Goal: Check status: Check status

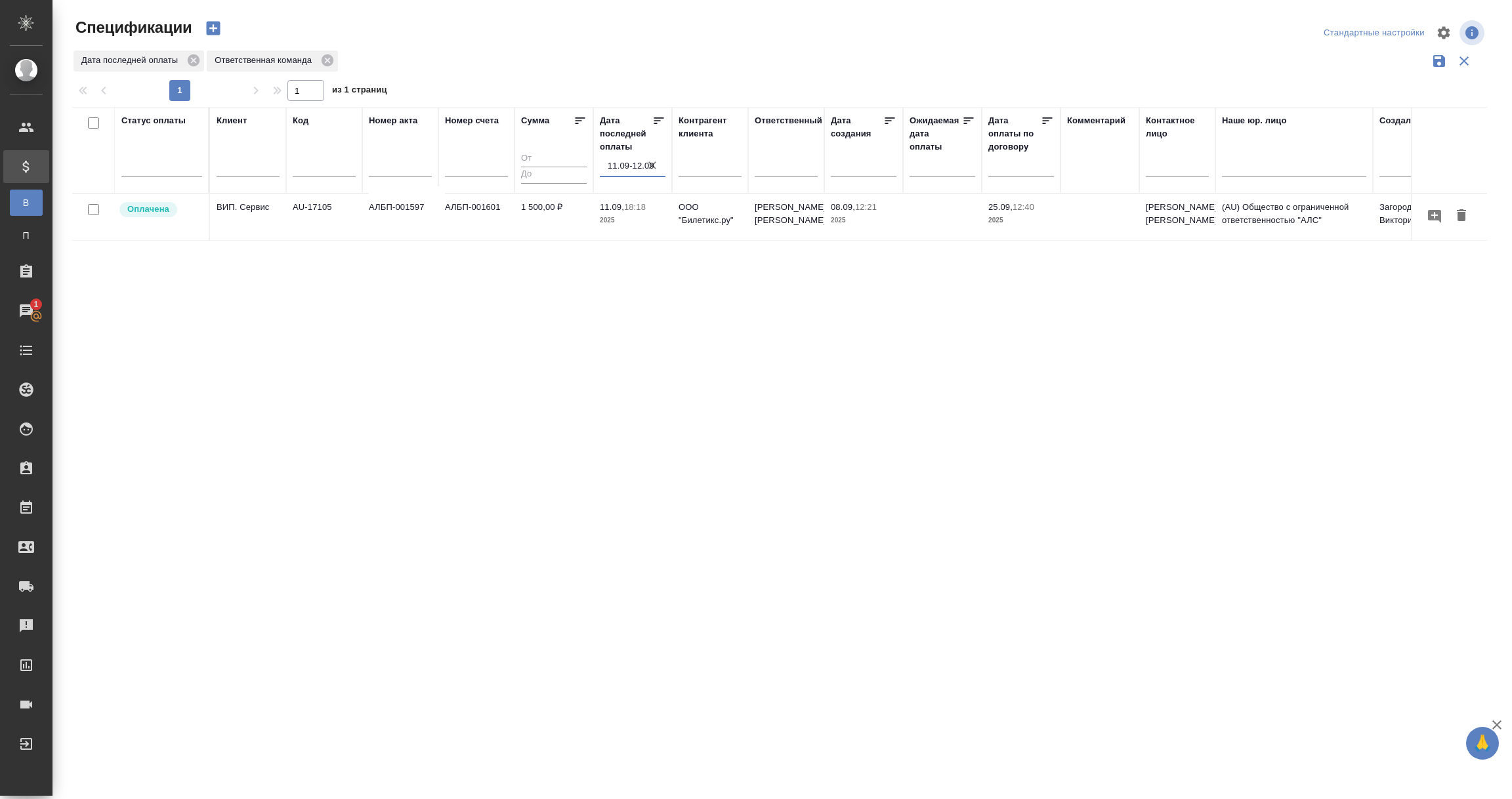
click at [636, 163] on input "11.09-12.09" at bounding box center [637, 166] width 58 height 19
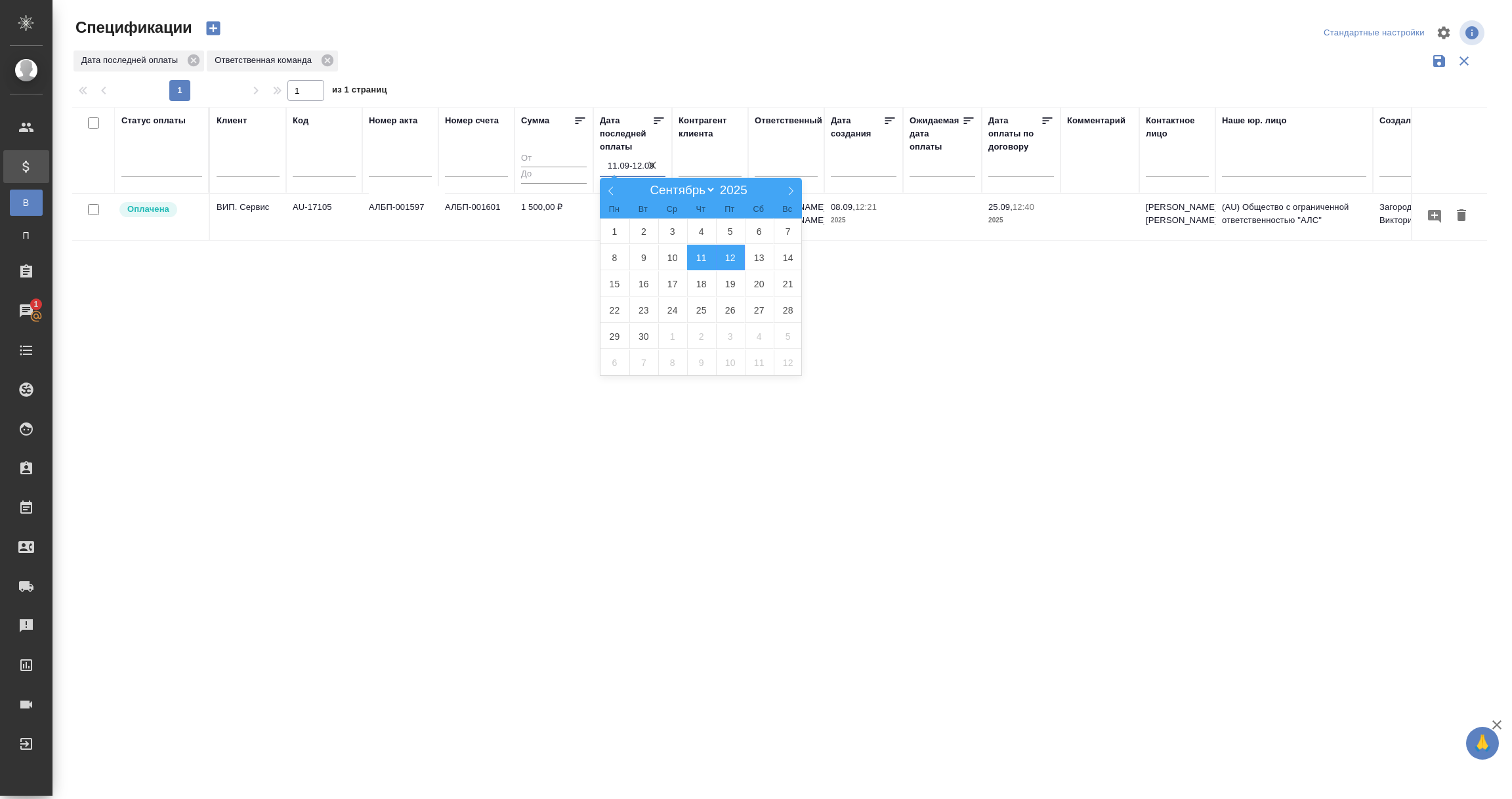
click at [701, 255] on span "11" at bounding box center [701, 257] width 29 height 26
click at [731, 253] on span "12" at bounding box center [730, 257] width 29 height 26
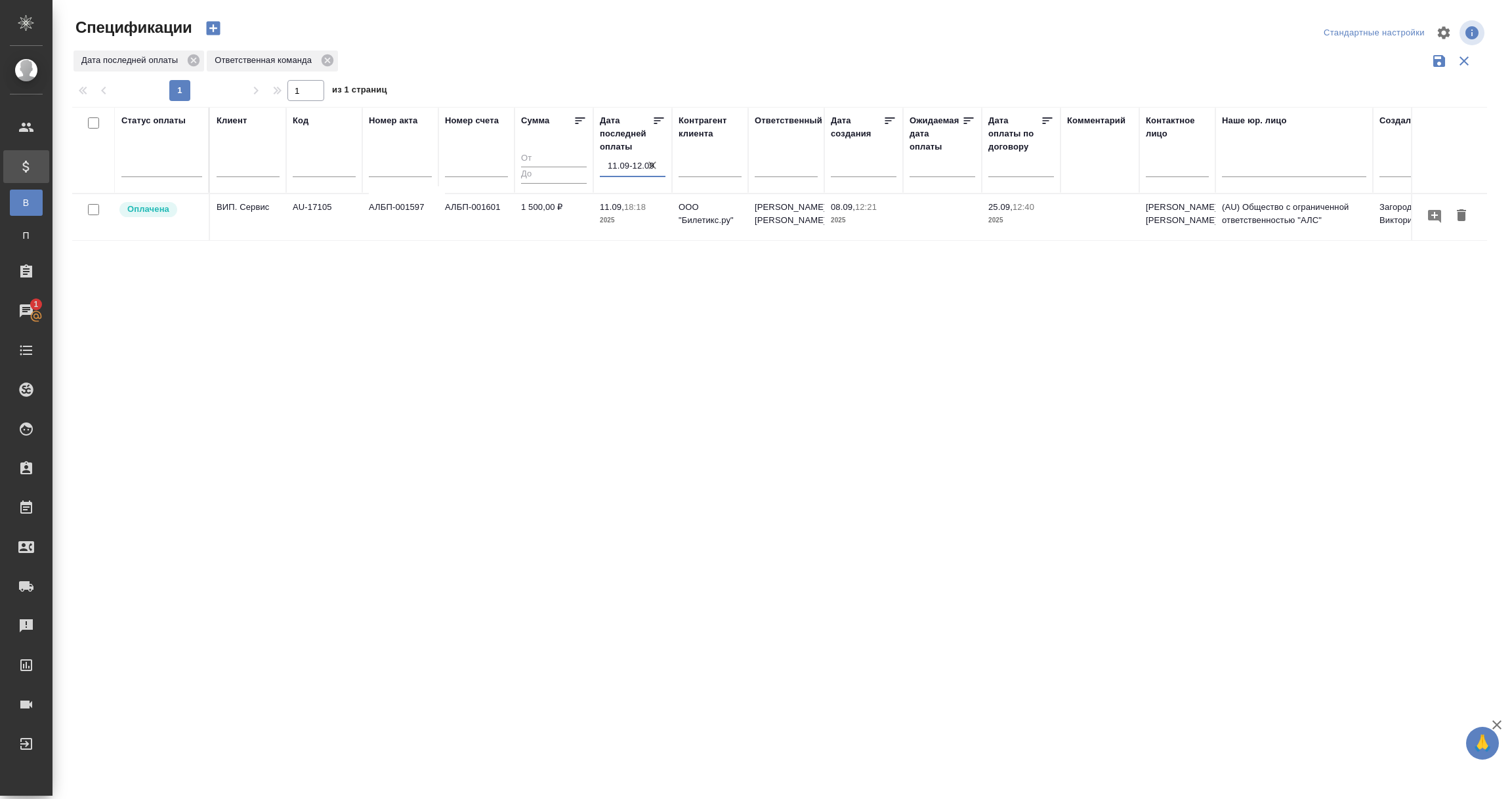
click at [624, 166] on input "11.09-12.09" at bounding box center [637, 166] width 58 height 19
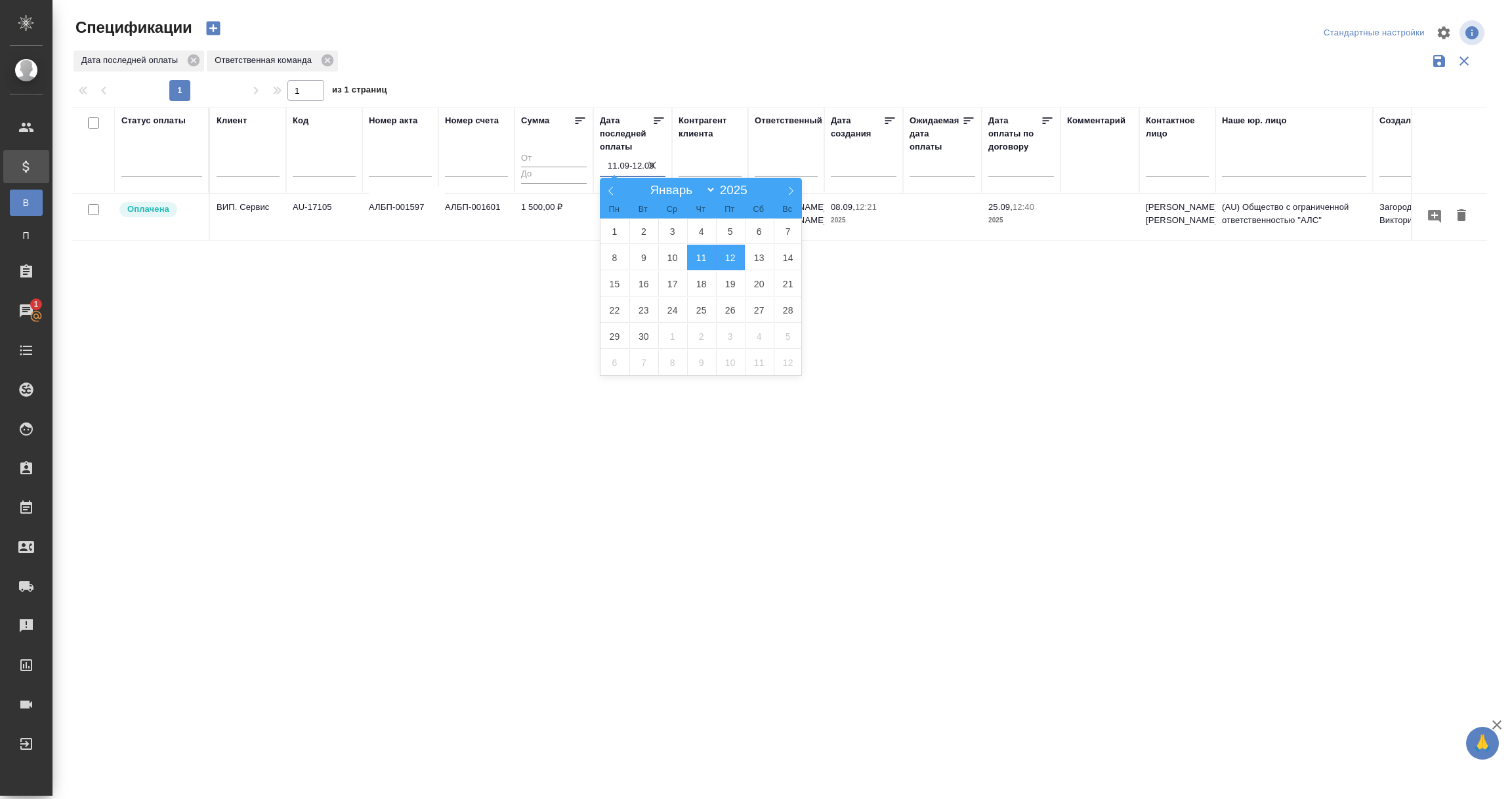
click at [700, 261] on span "11" at bounding box center [701, 257] width 29 height 26
click at [733, 255] on span "12" at bounding box center [730, 257] width 29 height 26
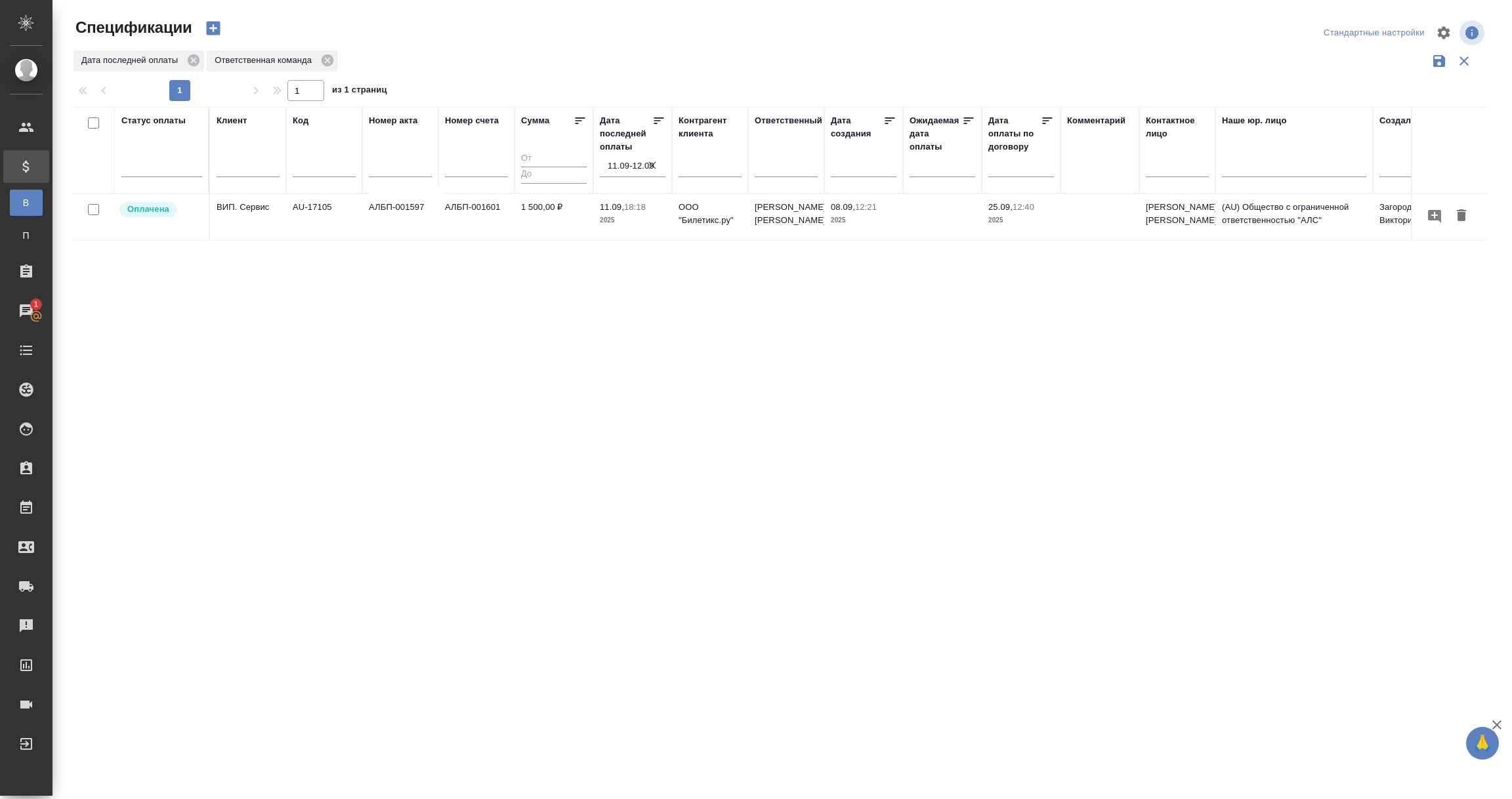
click at [617, 167] on input "11.09-12.09" at bounding box center [637, 166] width 58 height 19
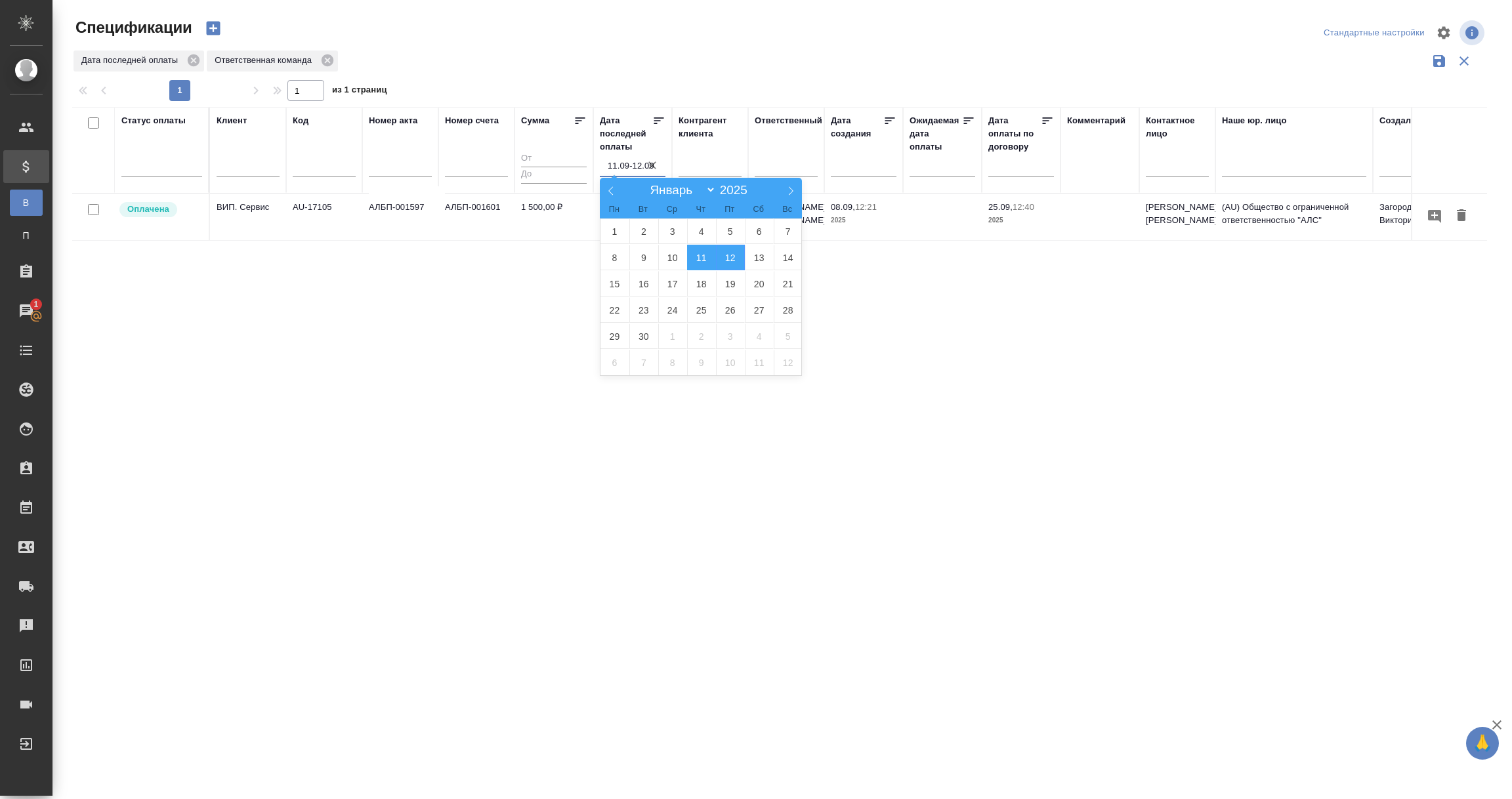
click at [696, 259] on span "11" at bounding box center [701, 257] width 29 height 26
click at [729, 258] on span "12" at bounding box center [730, 257] width 29 height 26
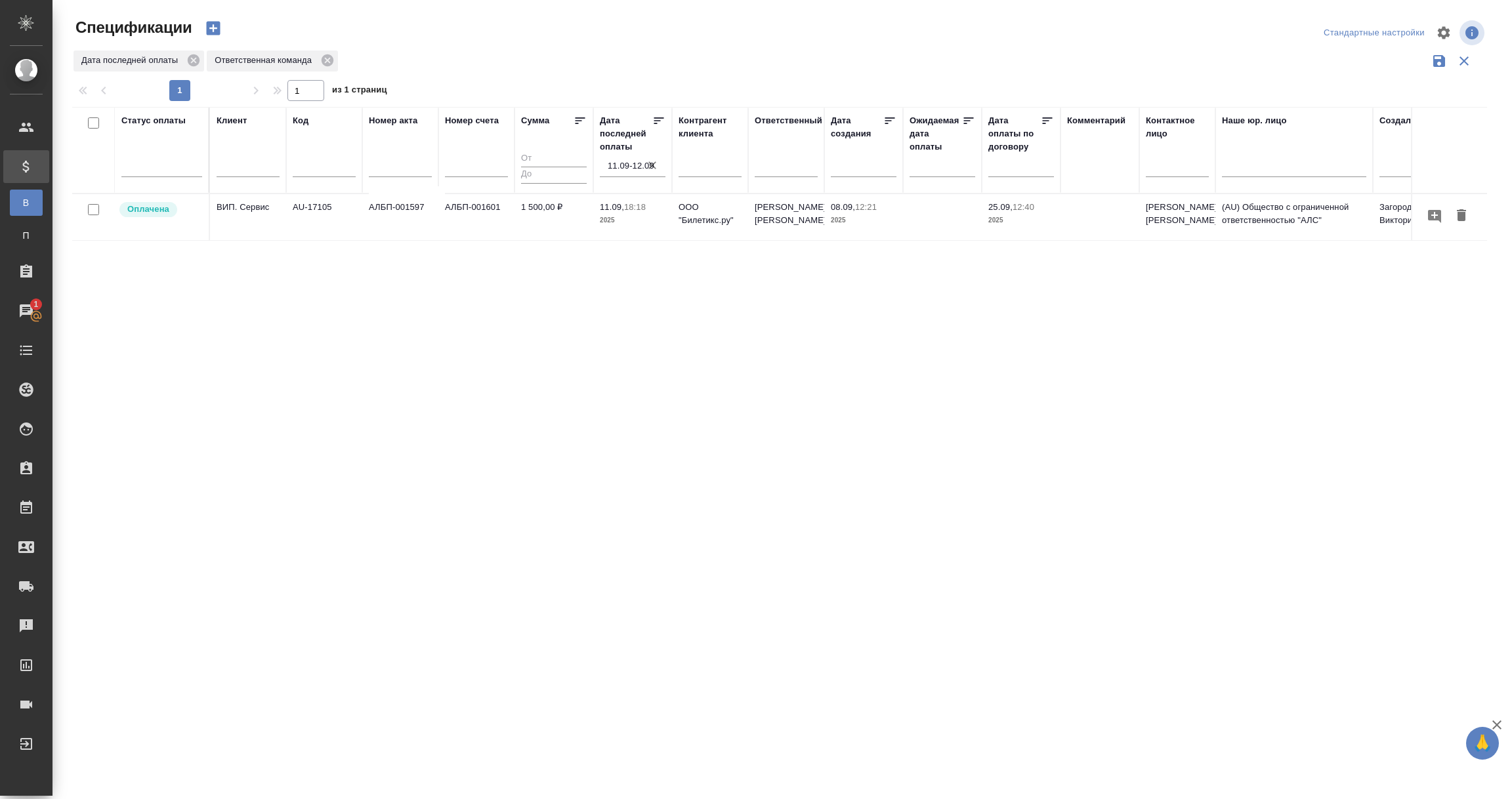
click at [624, 161] on input "11.09-12.09" at bounding box center [637, 166] width 58 height 19
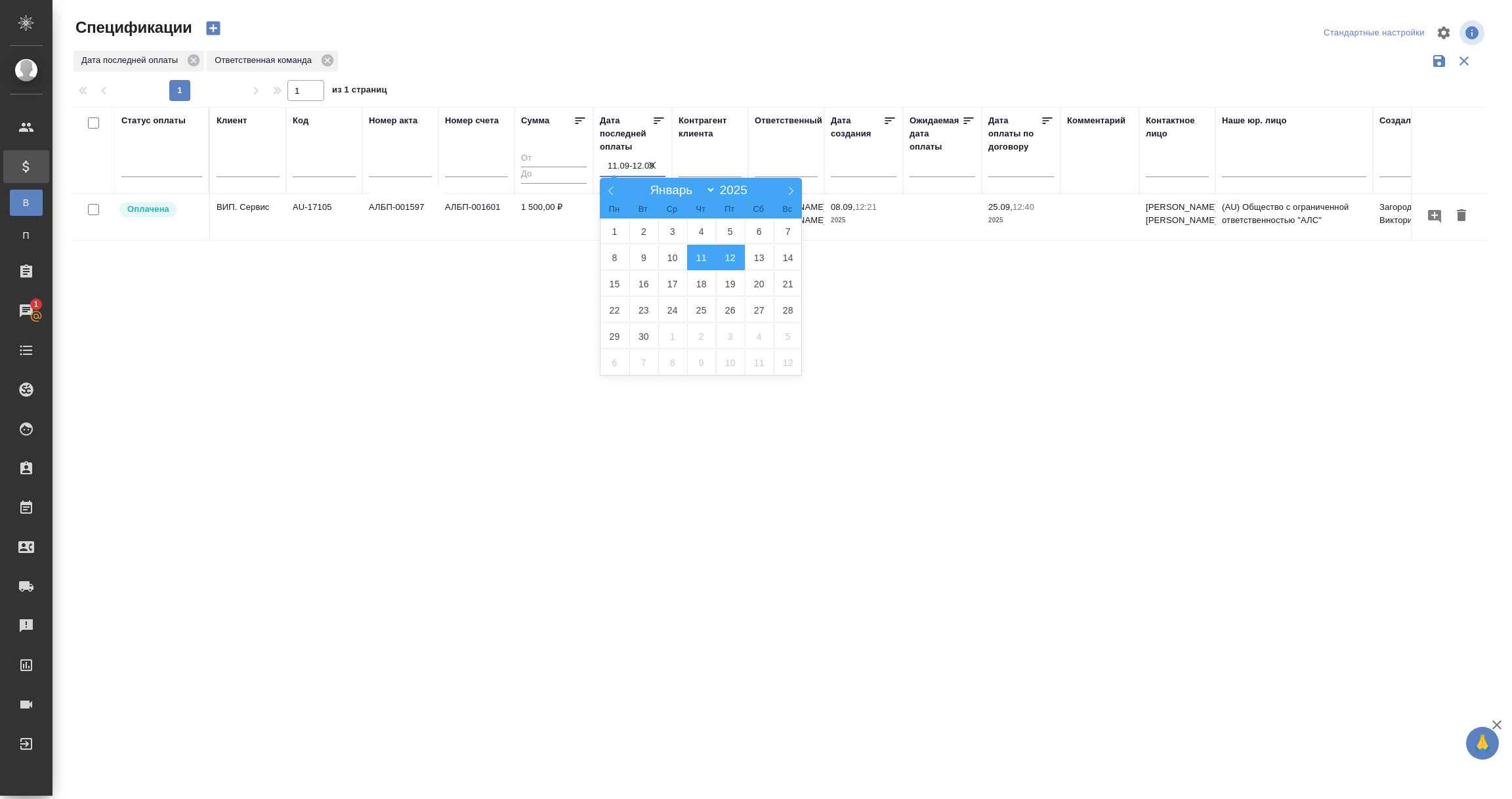
click at [698, 253] on span "11" at bounding box center [701, 257] width 29 height 26
click at [726, 255] on span "12" at bounding box center [730, 257] width 29 height 26
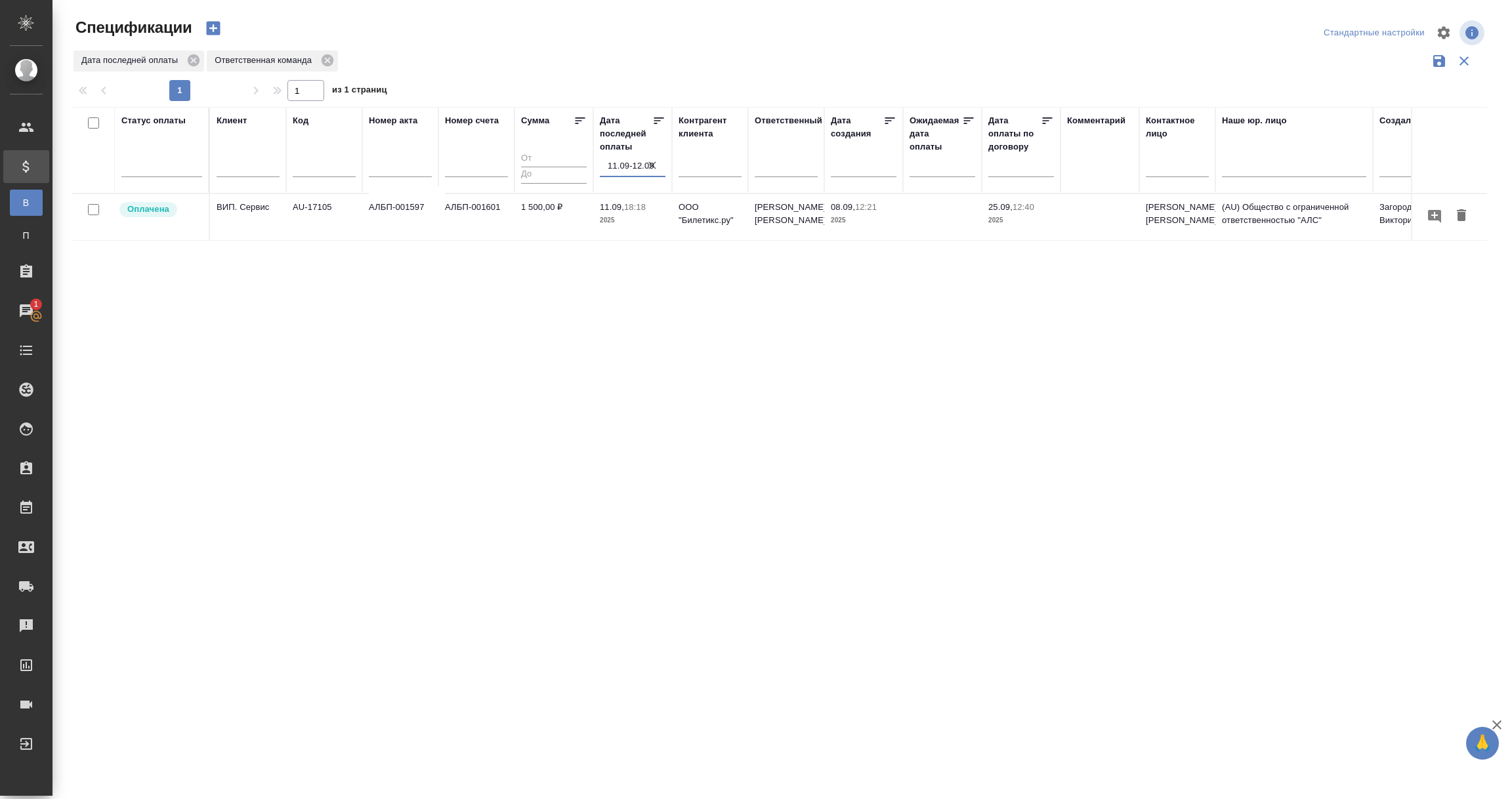
click at [621, 163] on input "11.09-12.09" at bounding box center [637, 166] width 58 height 19
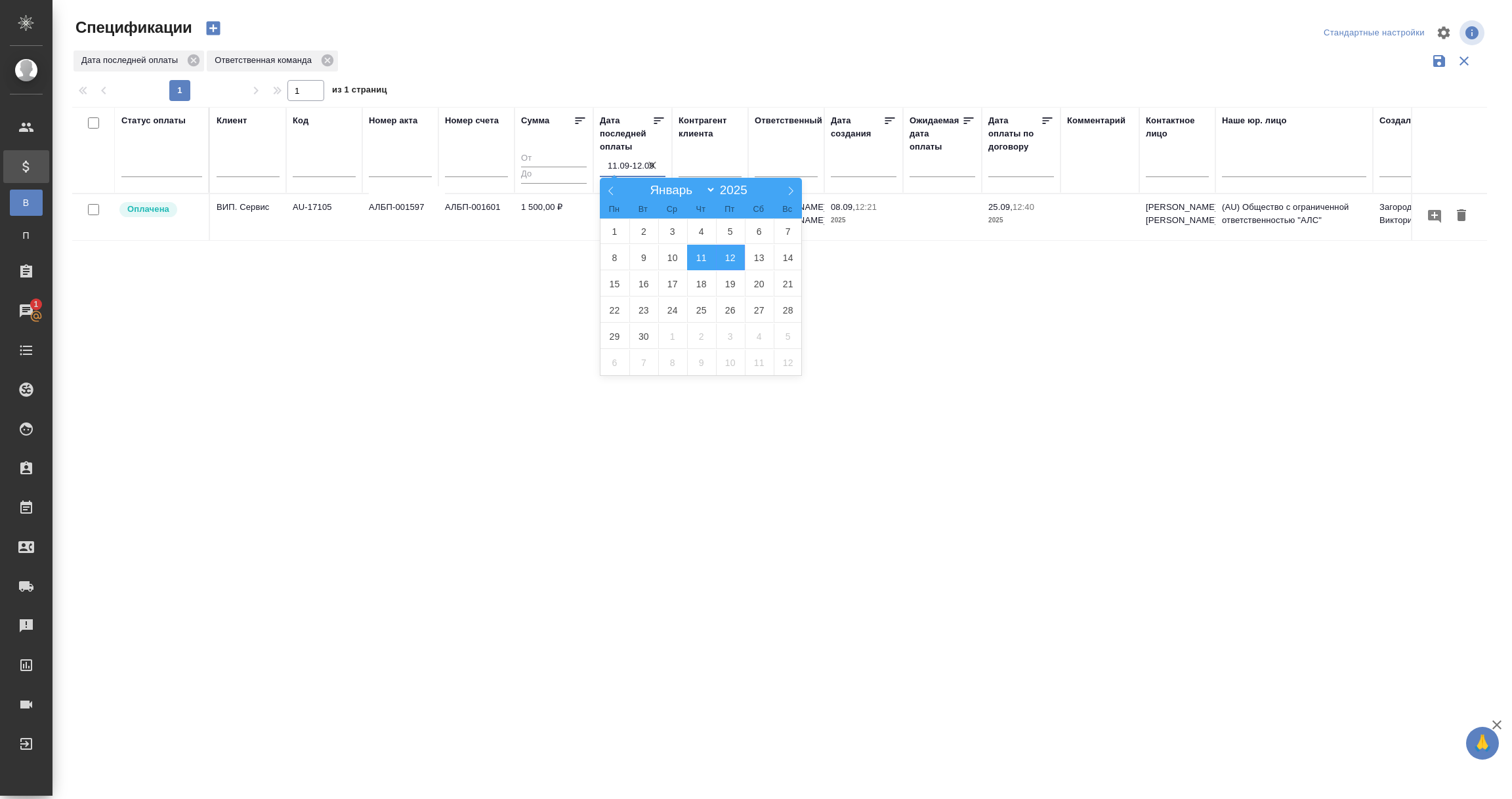
click at [699, 265] on span "11" at bounding box center [701, 257] width 29 height 26
click at [732, 255] on span "12" at bounding box center [730, 257] width 29 height 26
type div "2025-09-10T21:00:00.000Z — 2025-09-11T21:00:00.000Z"
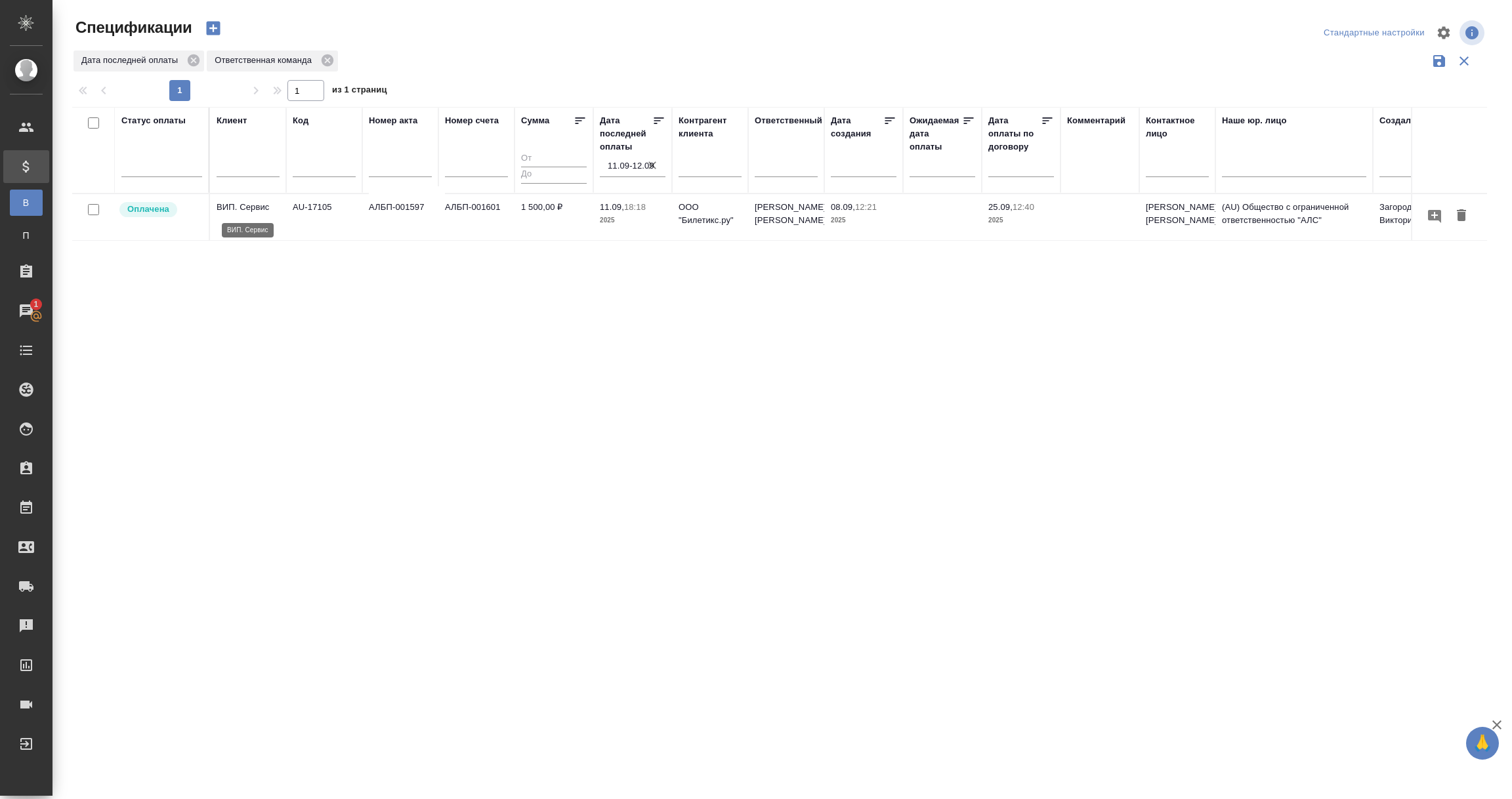
click at [249, 209] on p "ВИП. Сервис" at bounding box center [248, 207] width 63 height 13
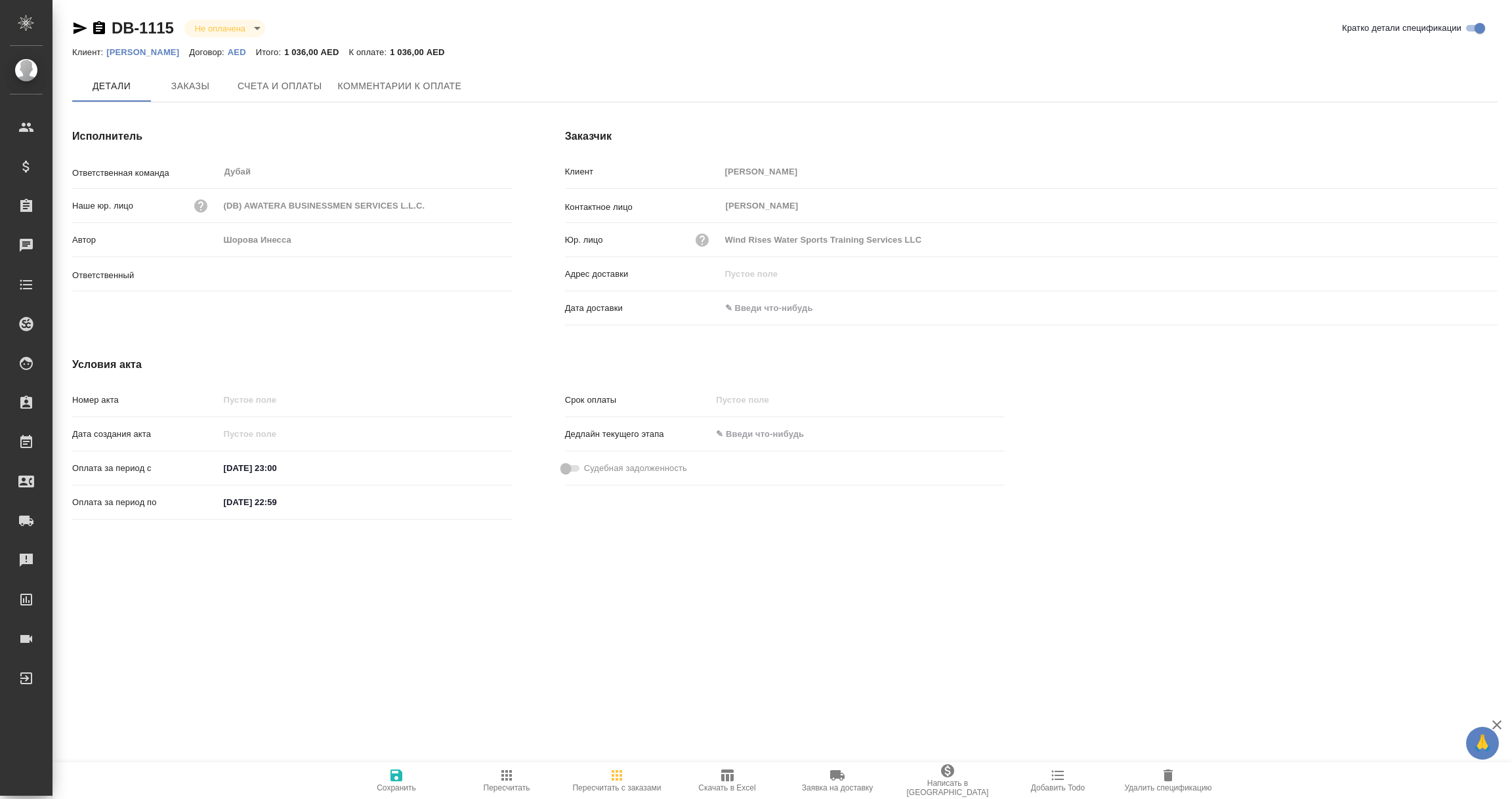
type input "Шорова Инесса"
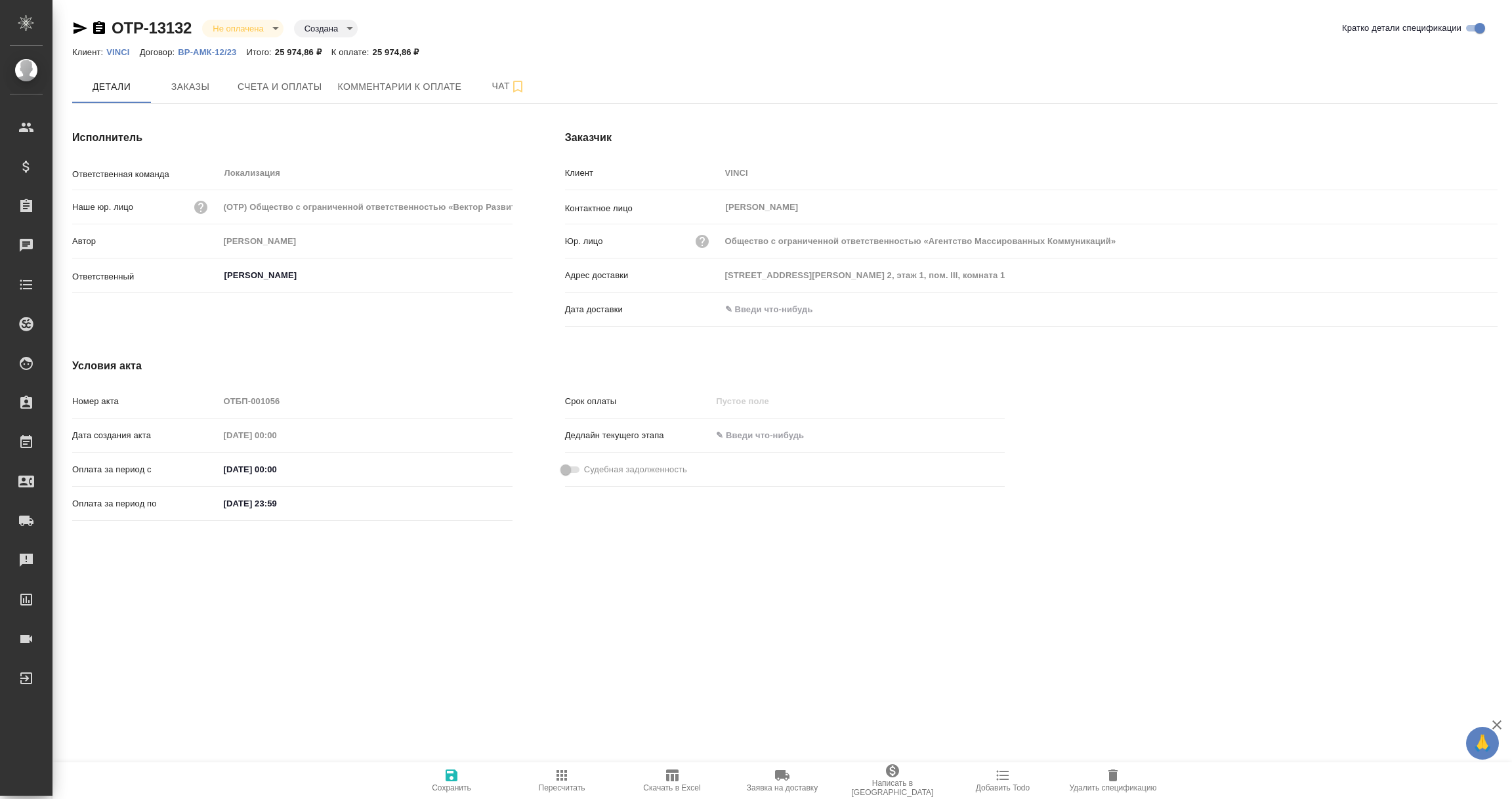
click at [76, 26] on icon "button" at bounding box center [80, 28] width 14 height 12
click at [111, 47] on p "VINCI" at bounding box center [123, 52] width 33 height 10
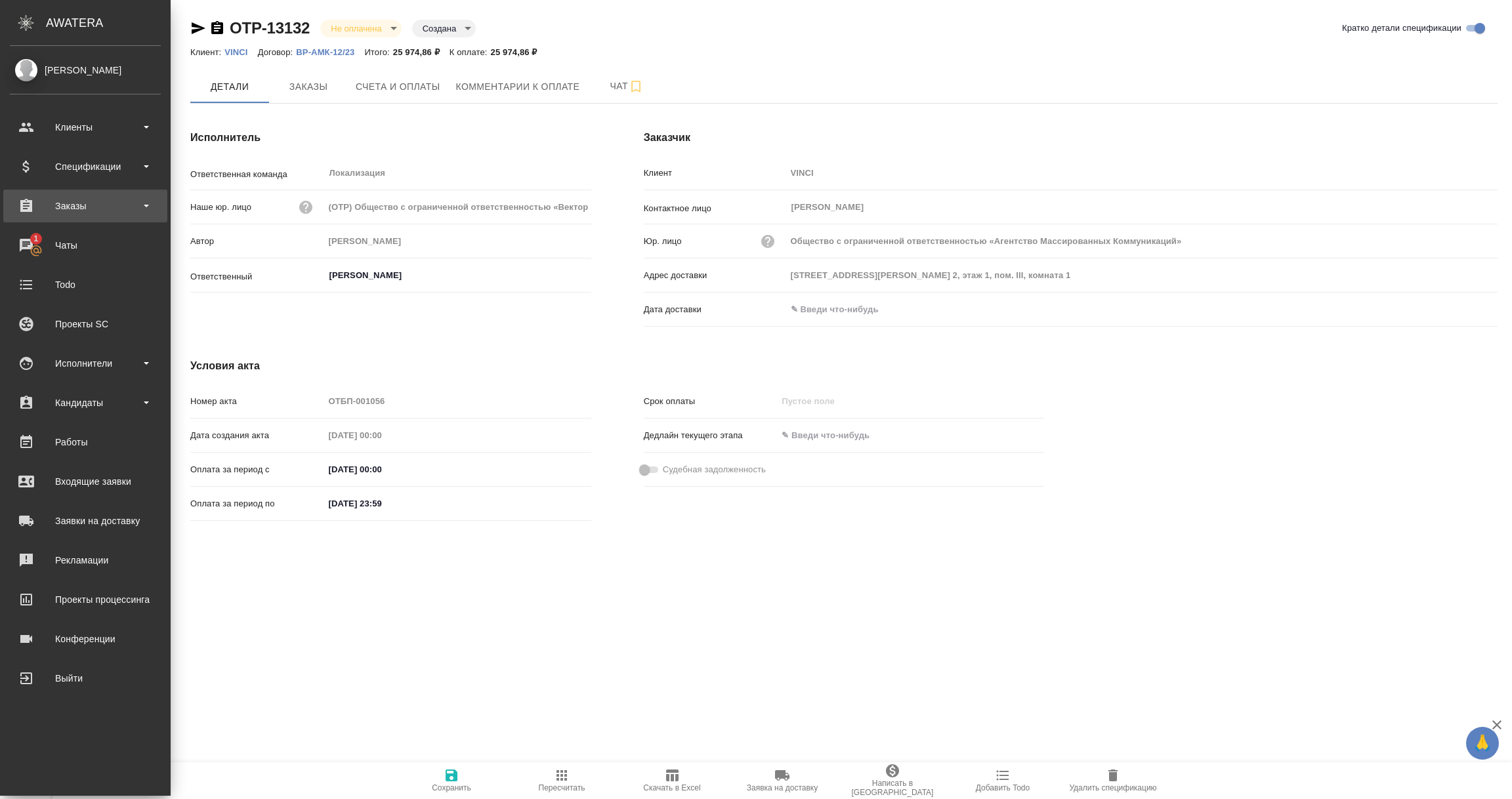
click at [64, 201] on div "Заказы" at bounding box center [86, 206] width 151 height 19
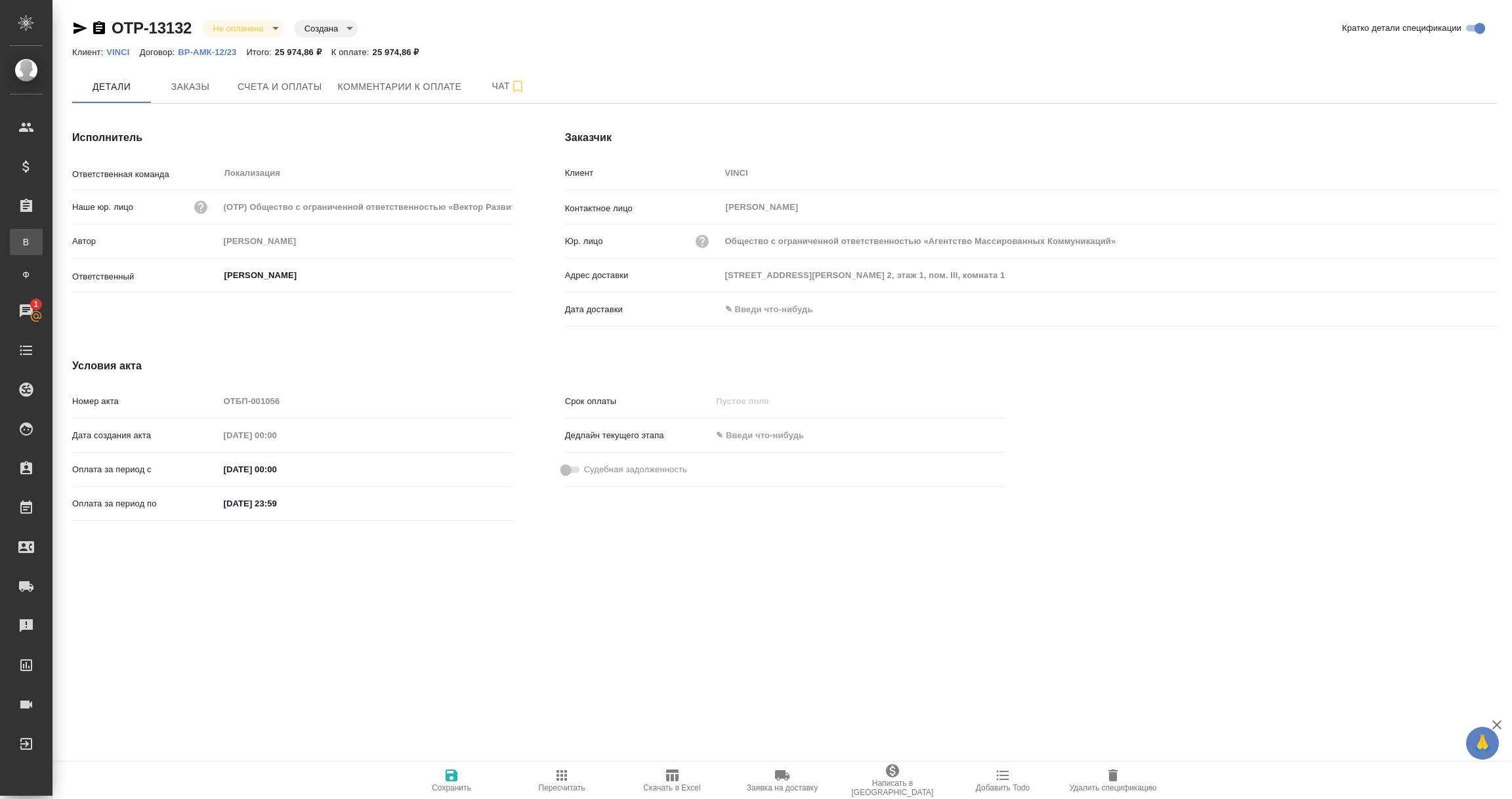
click at [42, 229] on link "В Все заказы" at bounding box center [27, 242] width 33 height 26
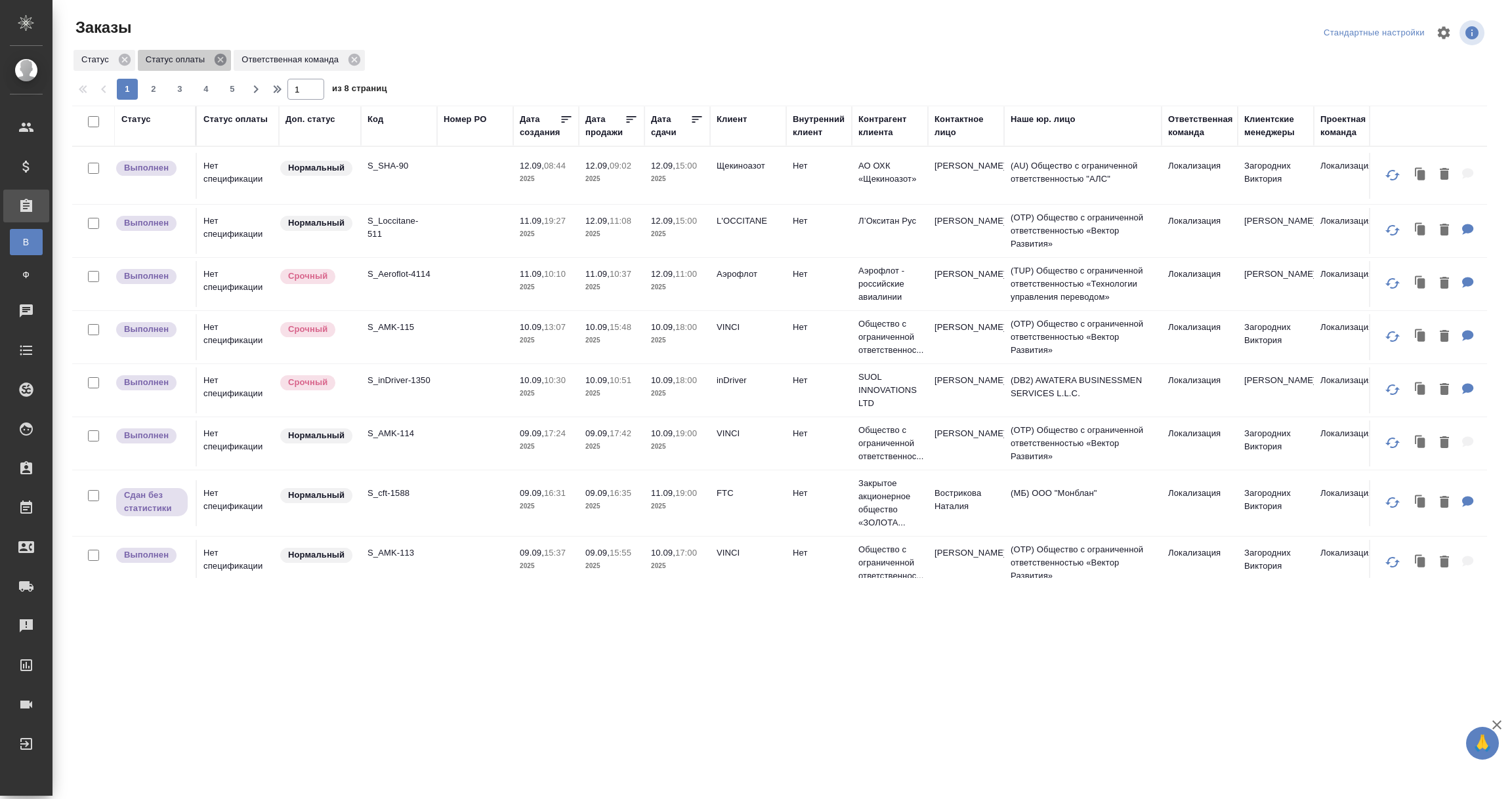
click at [219, 61] on icon at bounding box center [221, 60] width 14 height 14
click at [372, 121] on div "Код" at bounding box center [375, 119] width 16 height 13
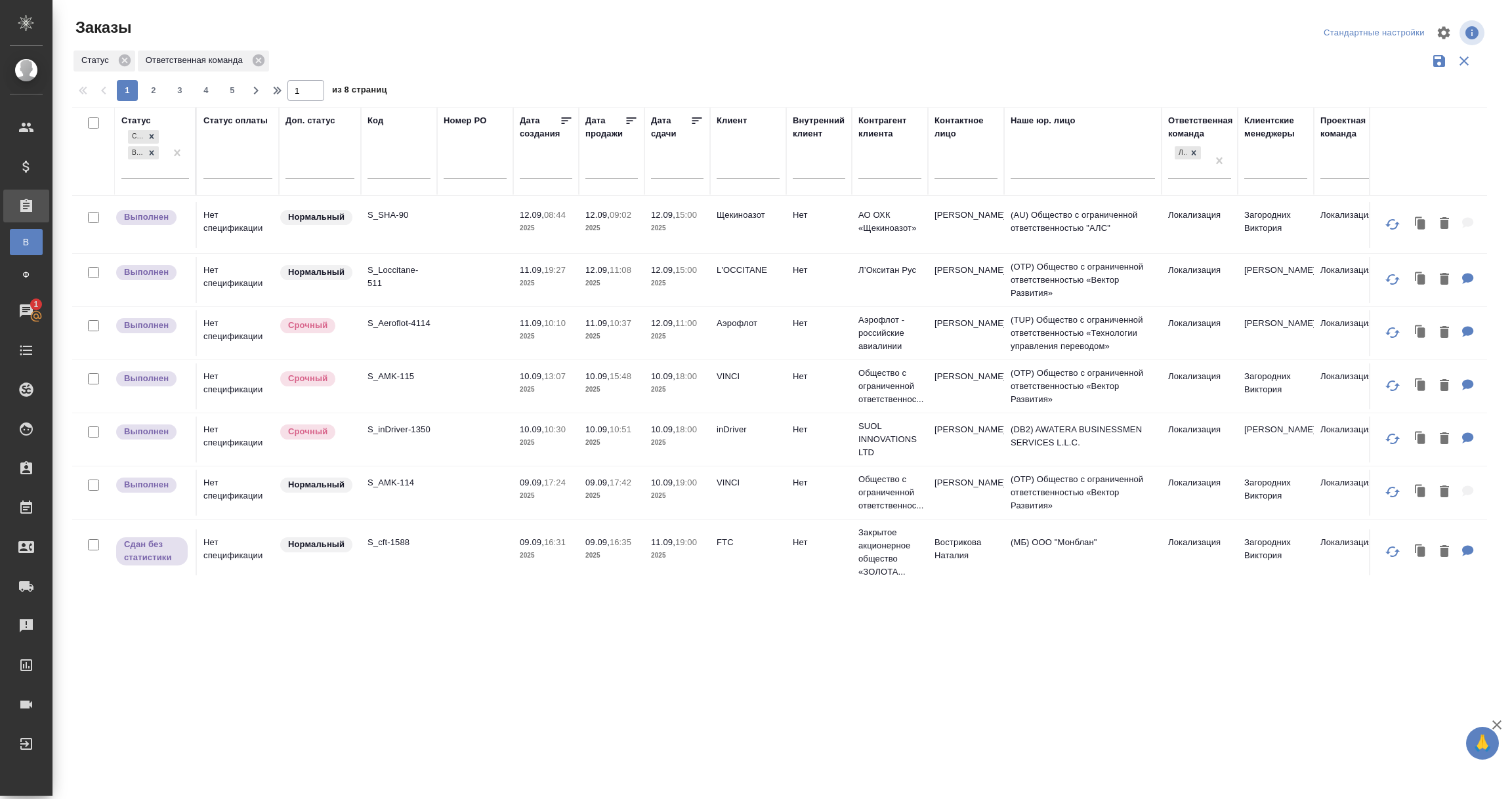
click at [381, 168] on input "text" at bounding box center [399, 170] width 63 height 17
paste input "S_KCC-410"
type input "S_KCC-410"
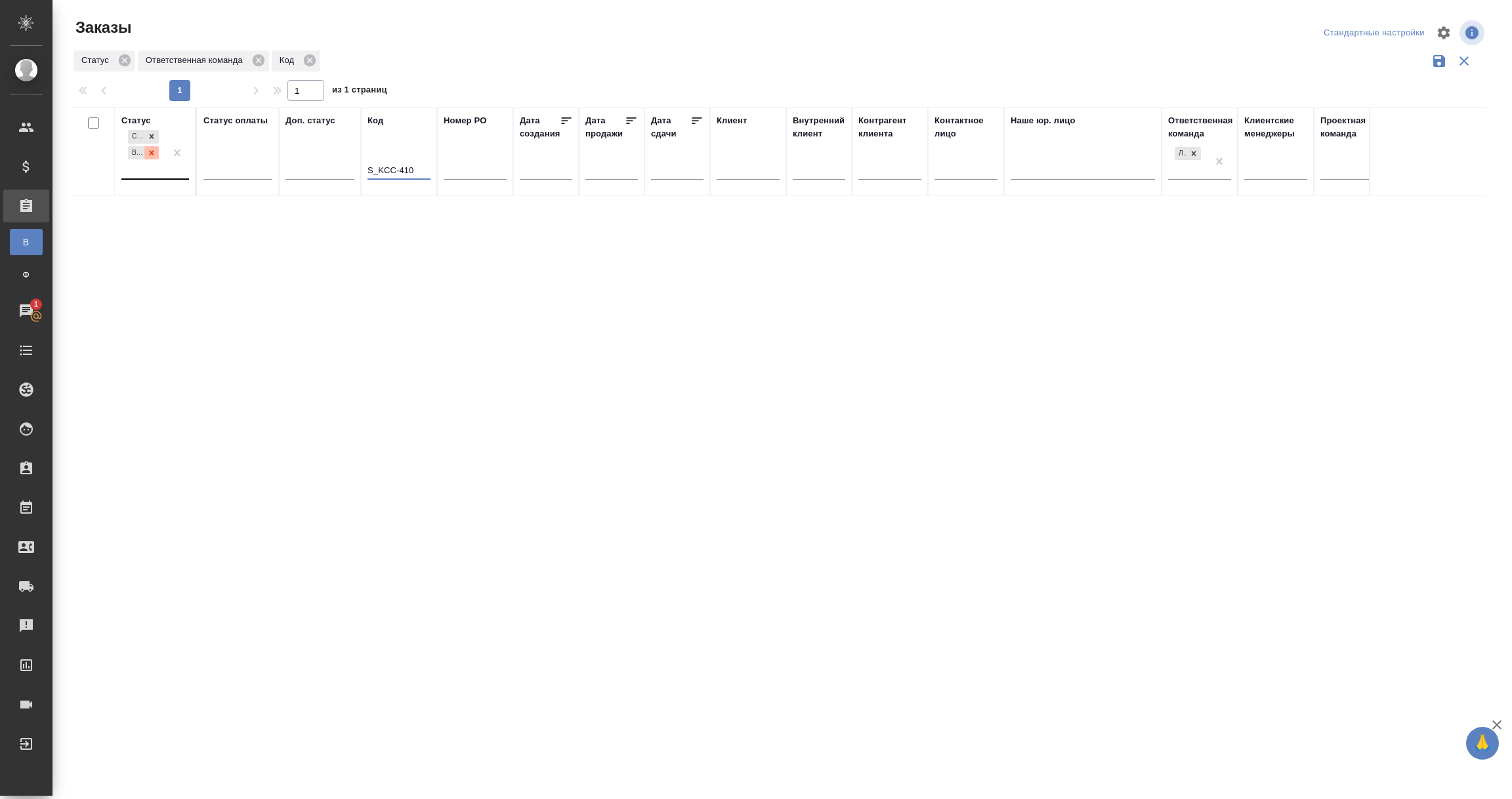
click at [149, 154] on icon at bounding box center [151, 152] width 9 height 9
click at [151, 147] on icon at bounding box center [151, 149] width 9 height 9
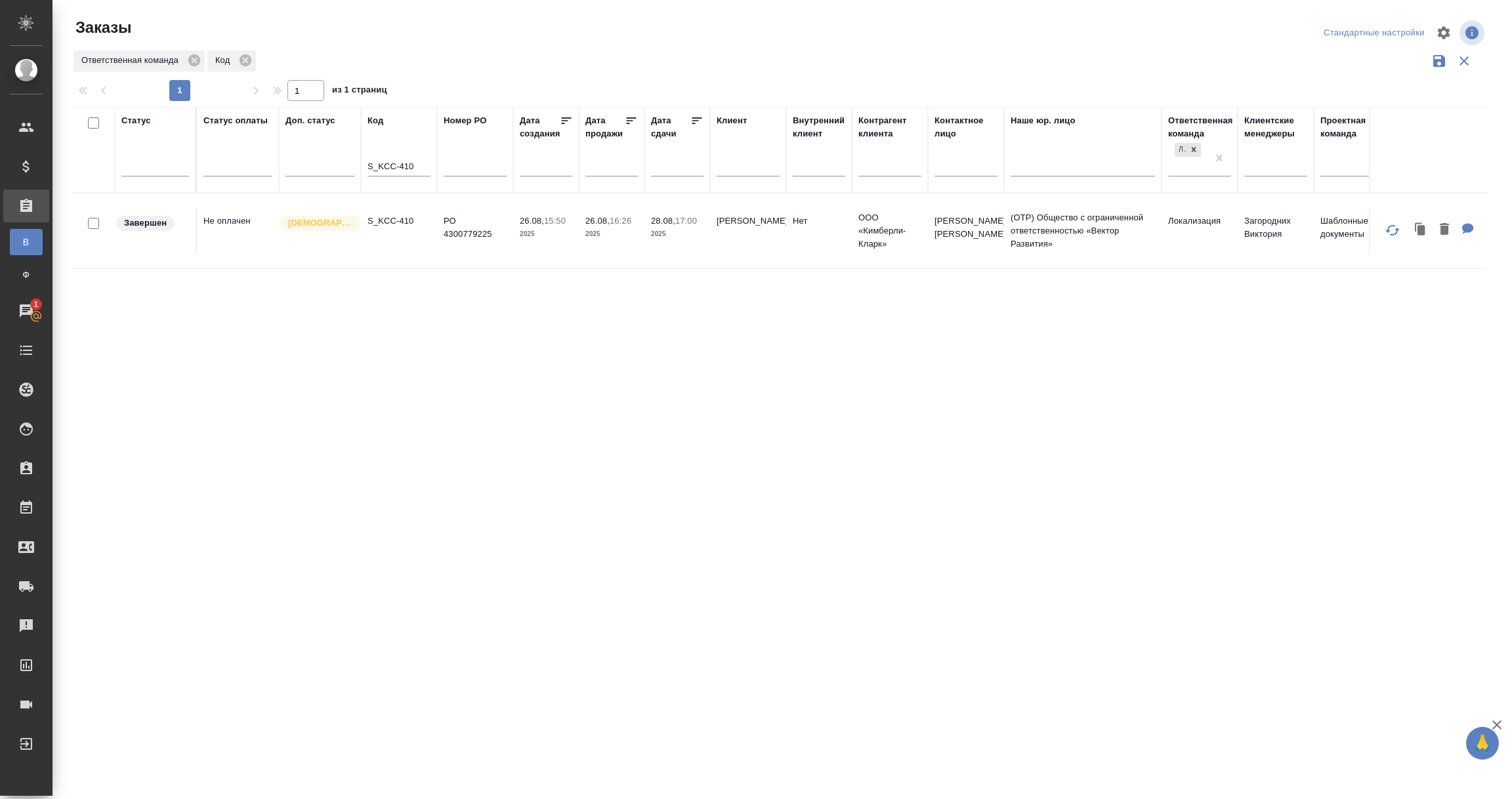
click at [171, 238] on td "Завершен" at bounding box center [156, 231] width 82 height 46
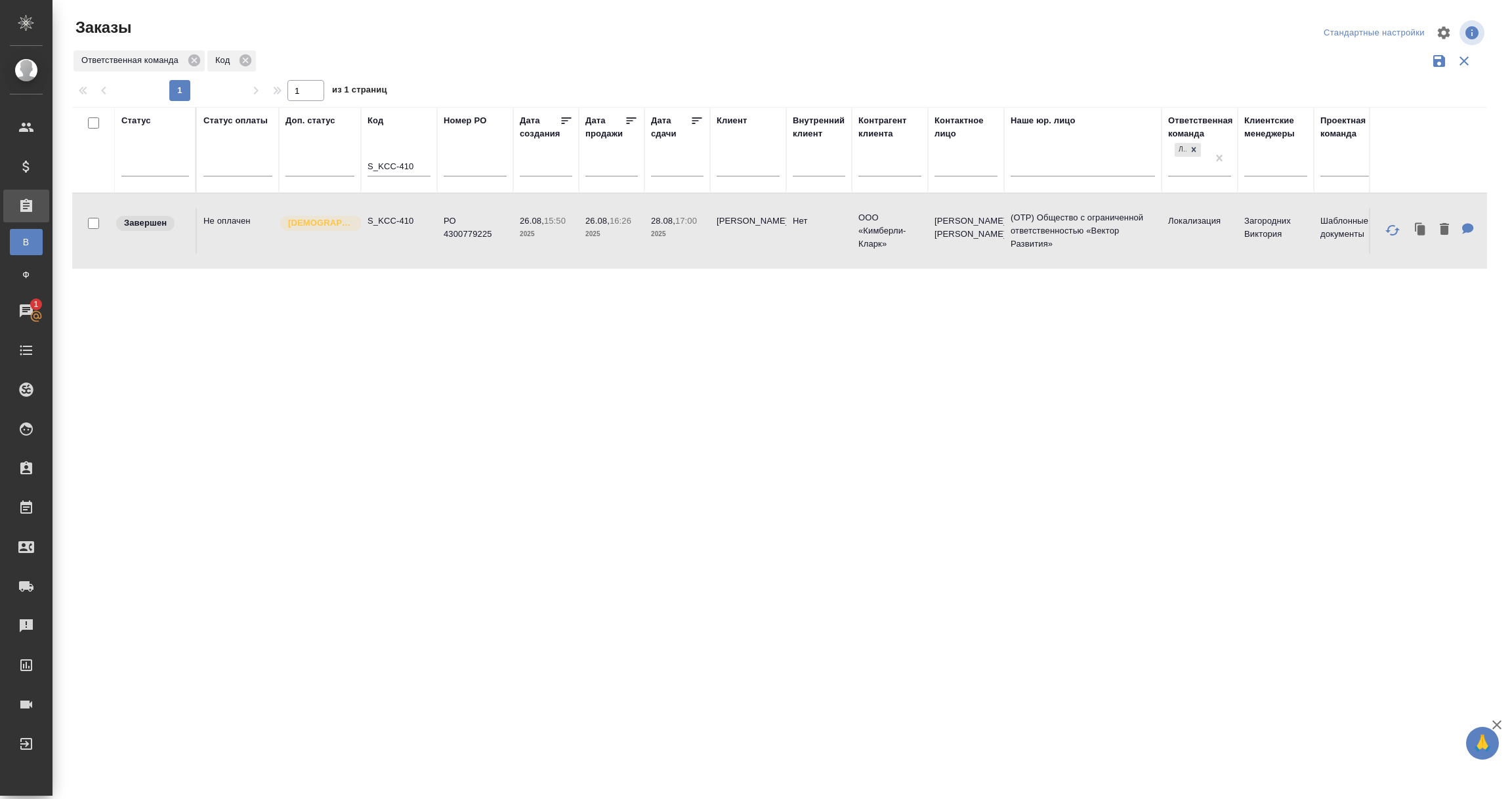
click at [171, 238] on td "Завершен" at bounding box center [156, 231] width 82 height 46
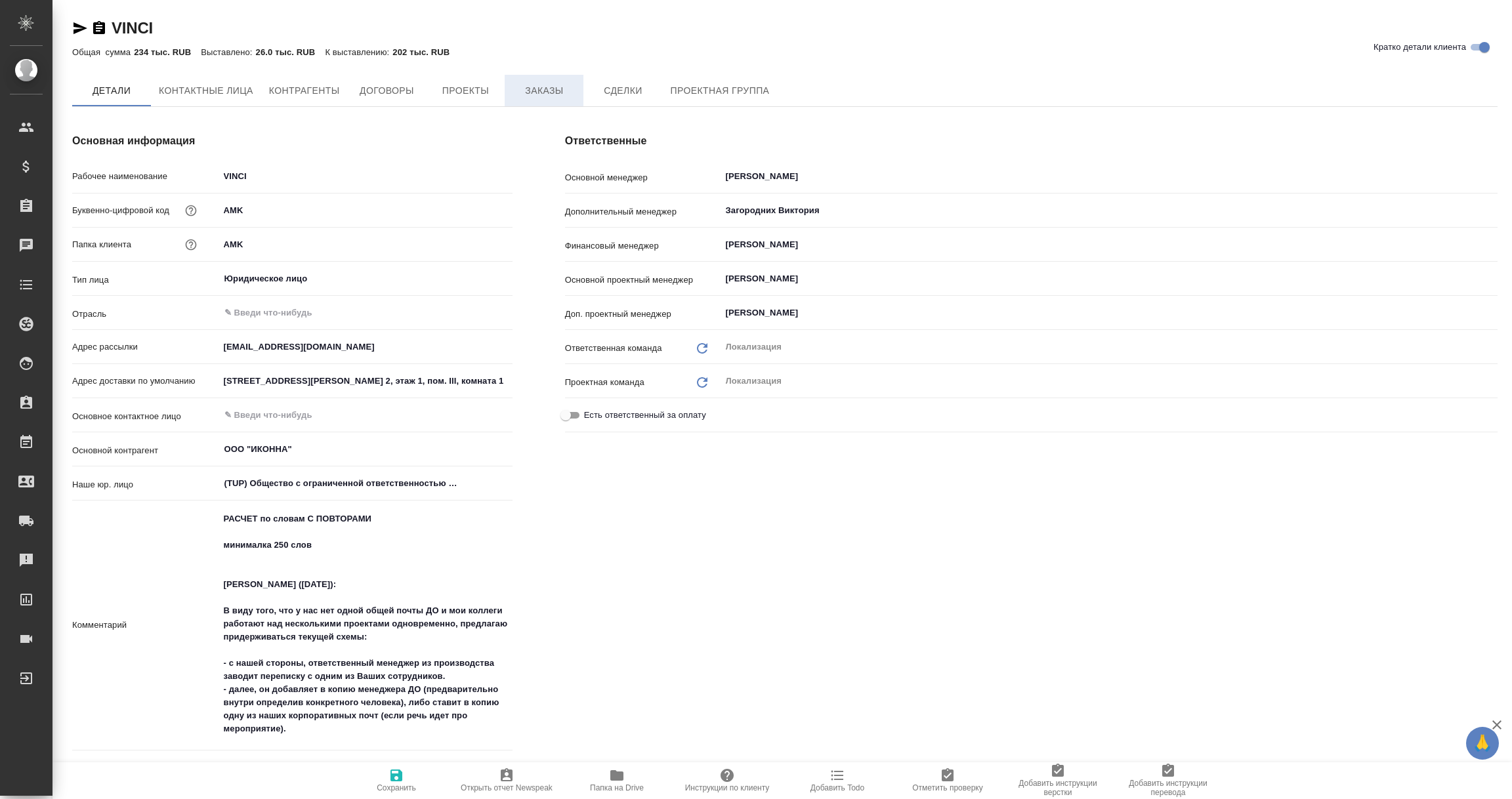
click at [544, 92] on span "Заказы" at bounding box center [545, 91] width 63 height 17
type textarea "x"
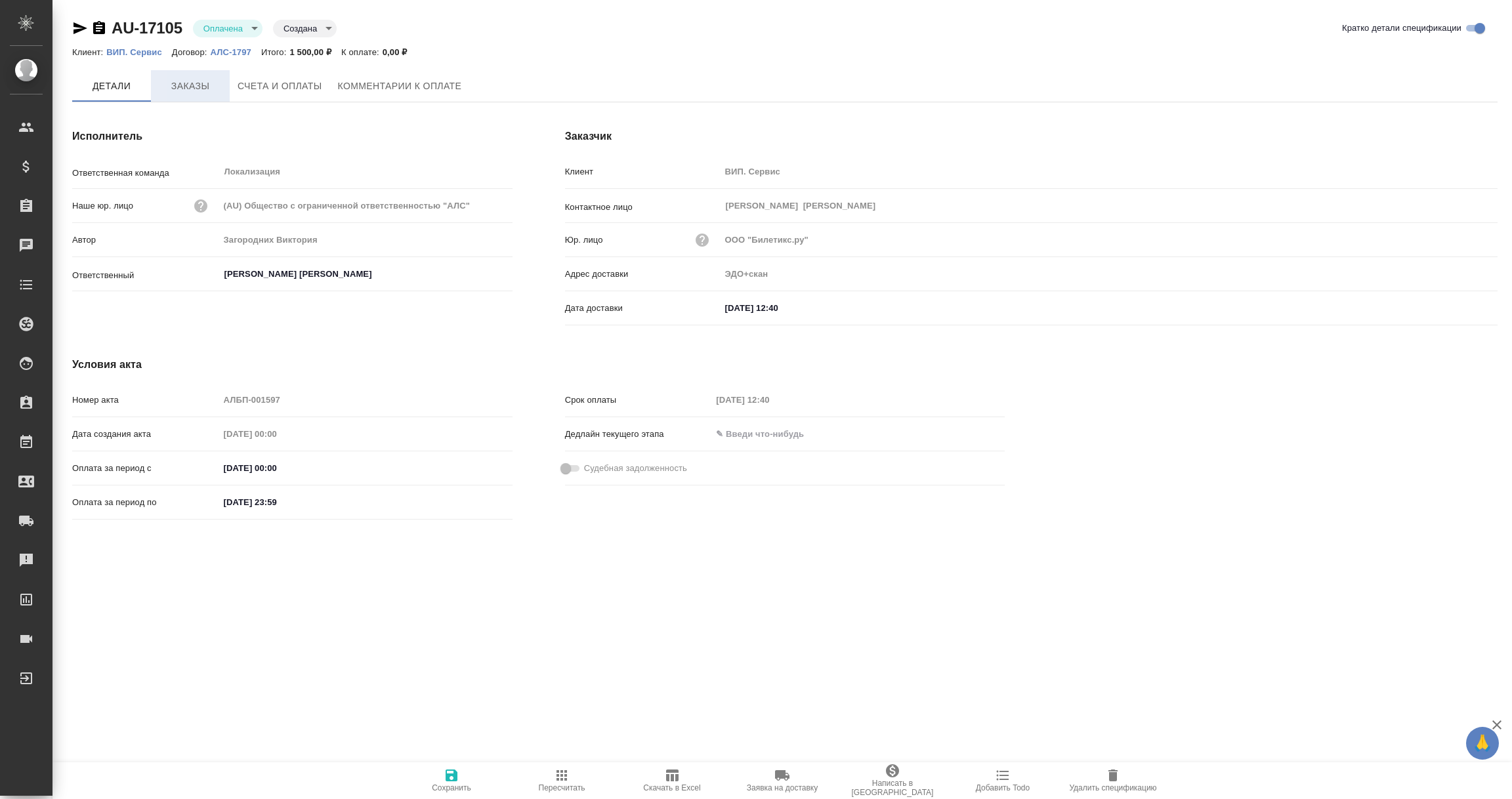
click at [207, 93] on button "Заказы" at bounding box center [190, 86] width 78 height 32
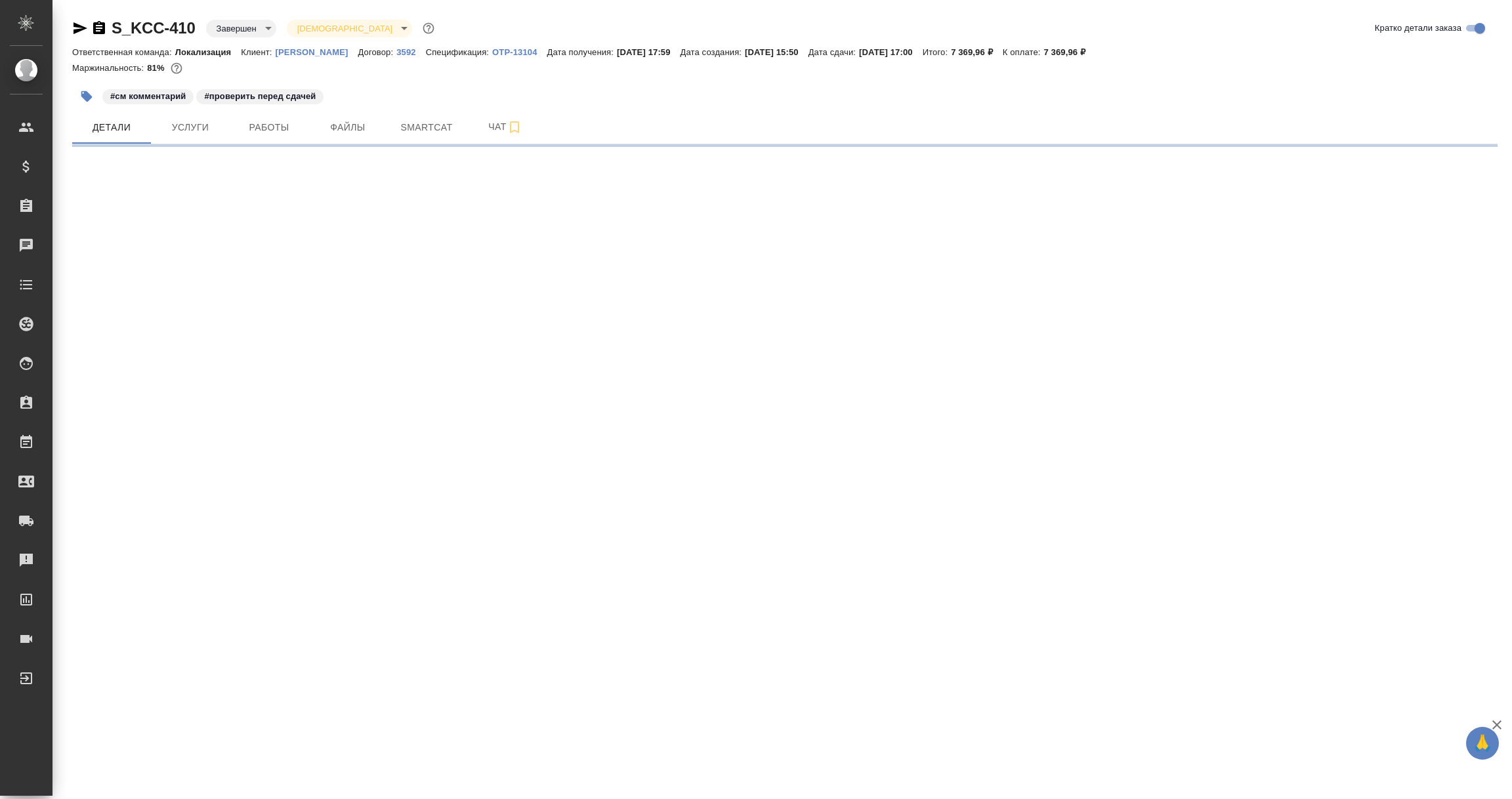
select select "RU"
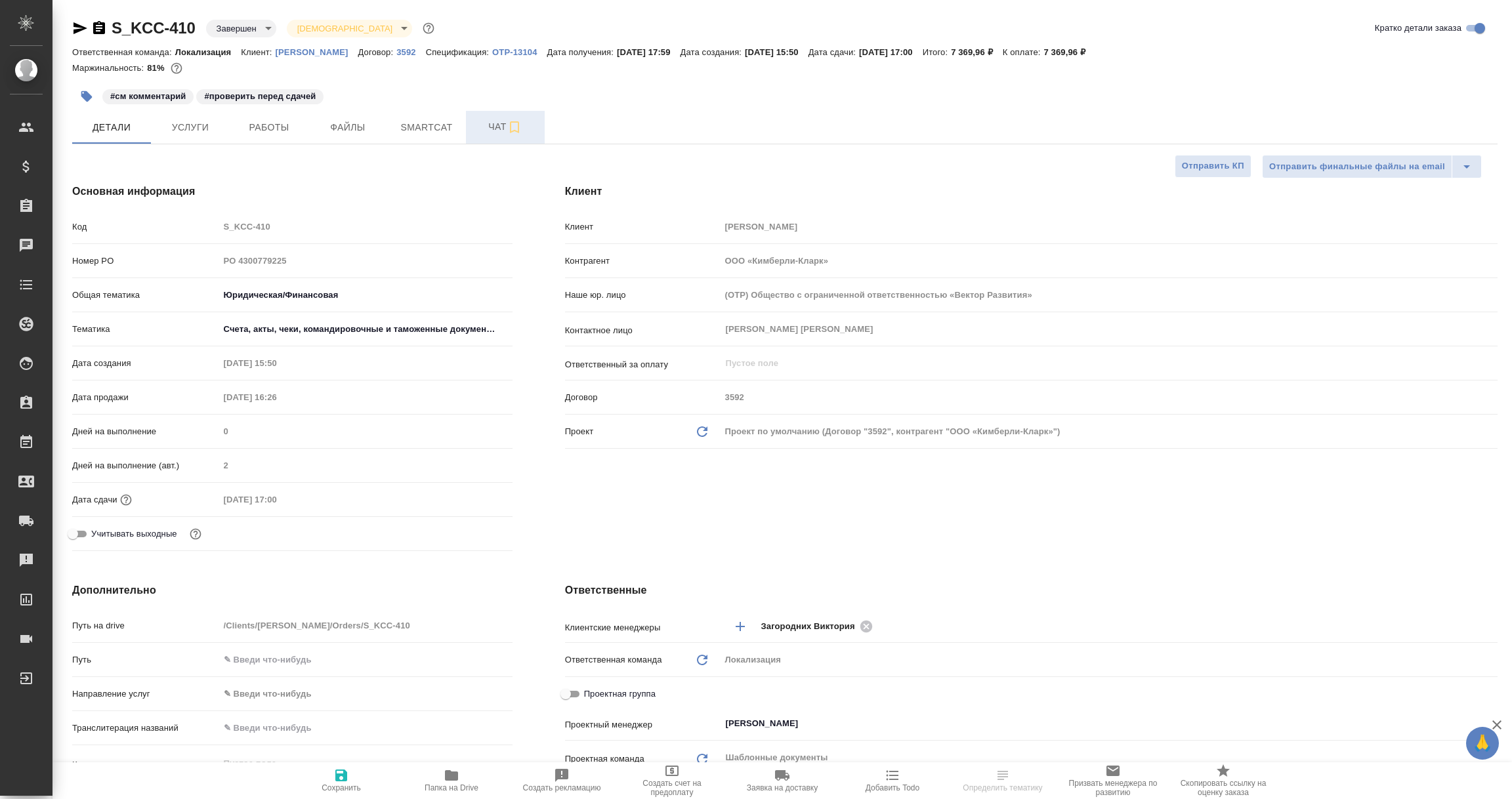
type textarea "x"
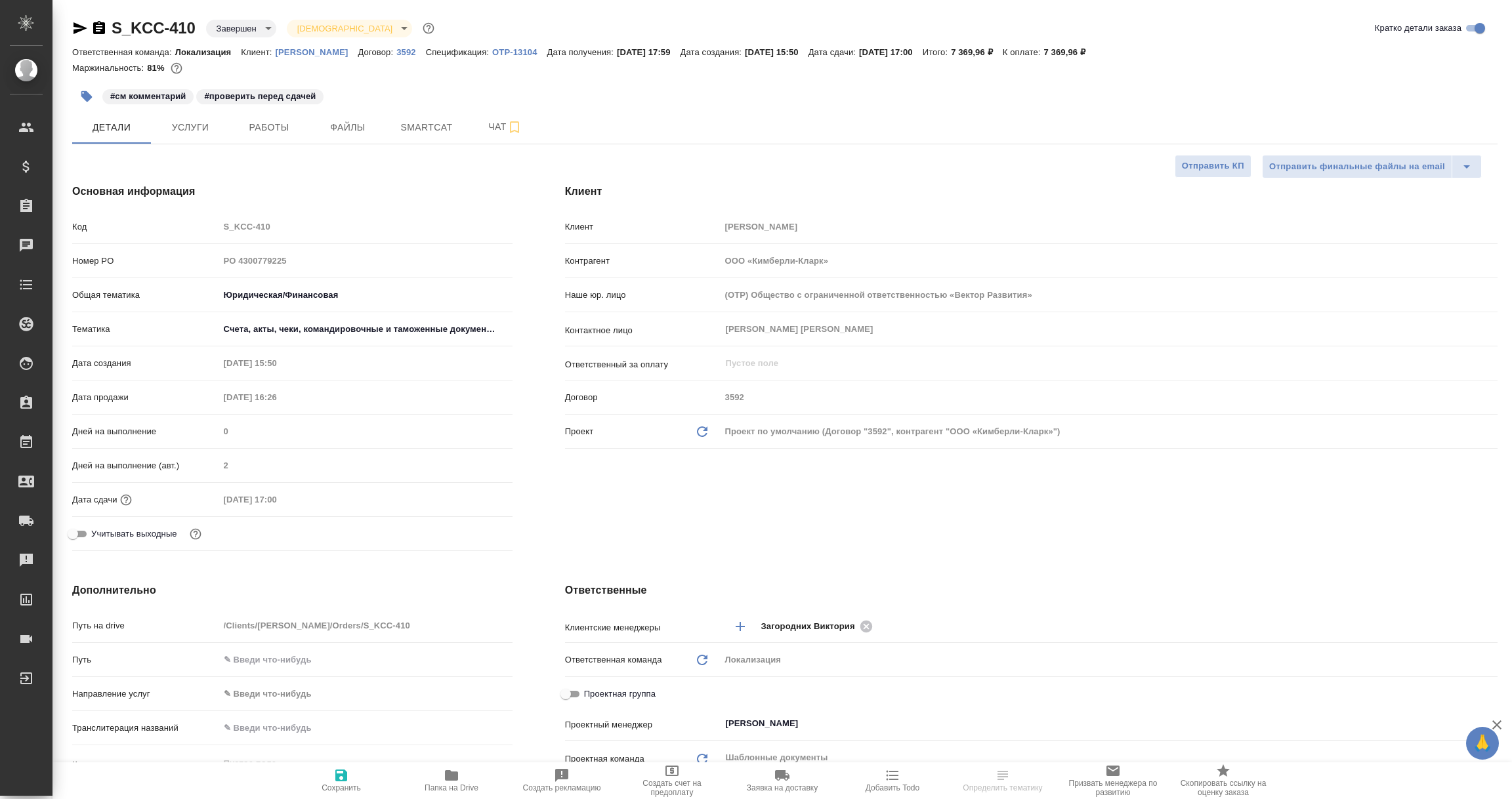
type textarea "x"
click at [510, 52] on p "OTP-13104" at bounding box center [519, 52] width 55 height 10
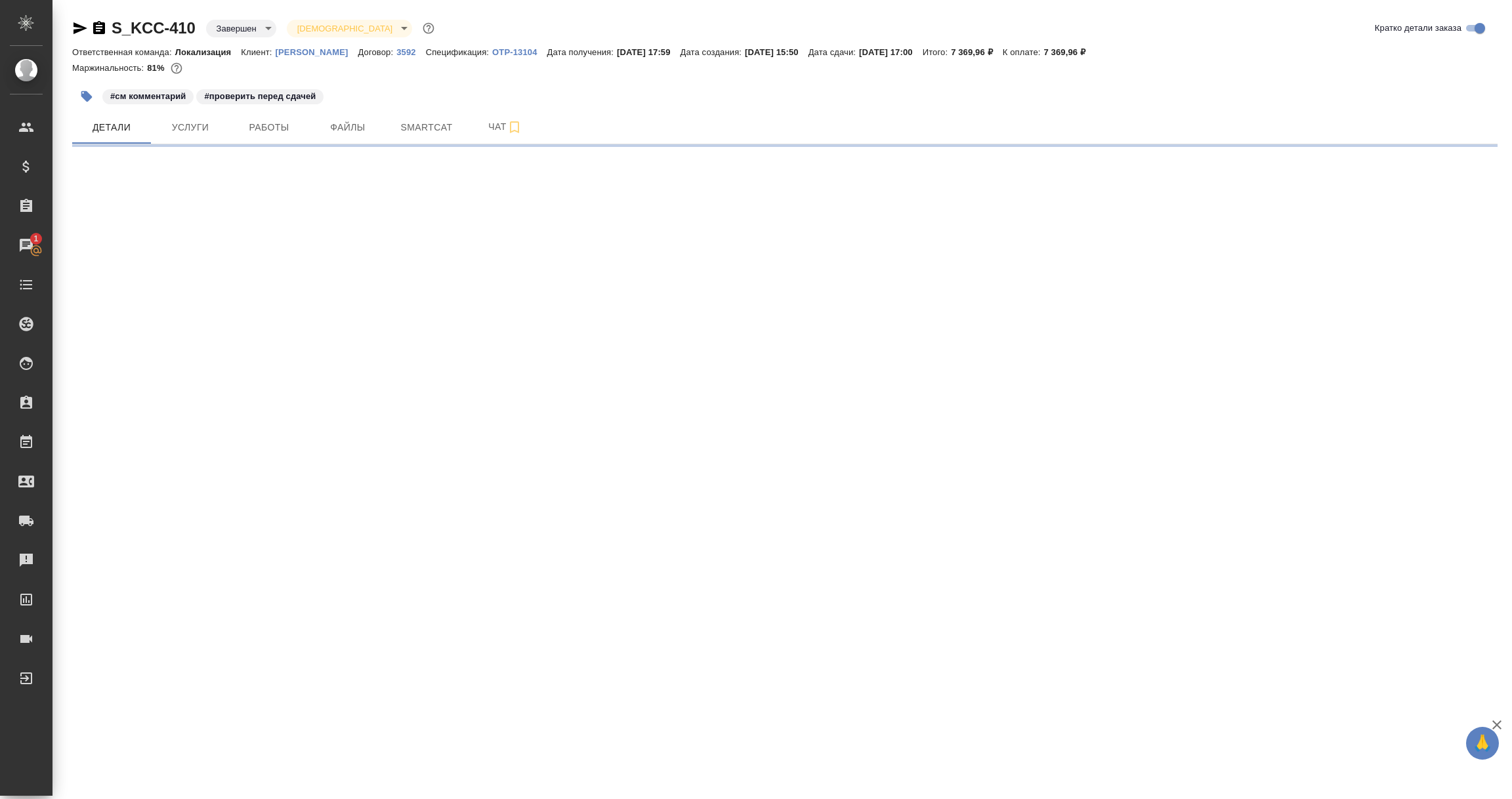
select select "RU"
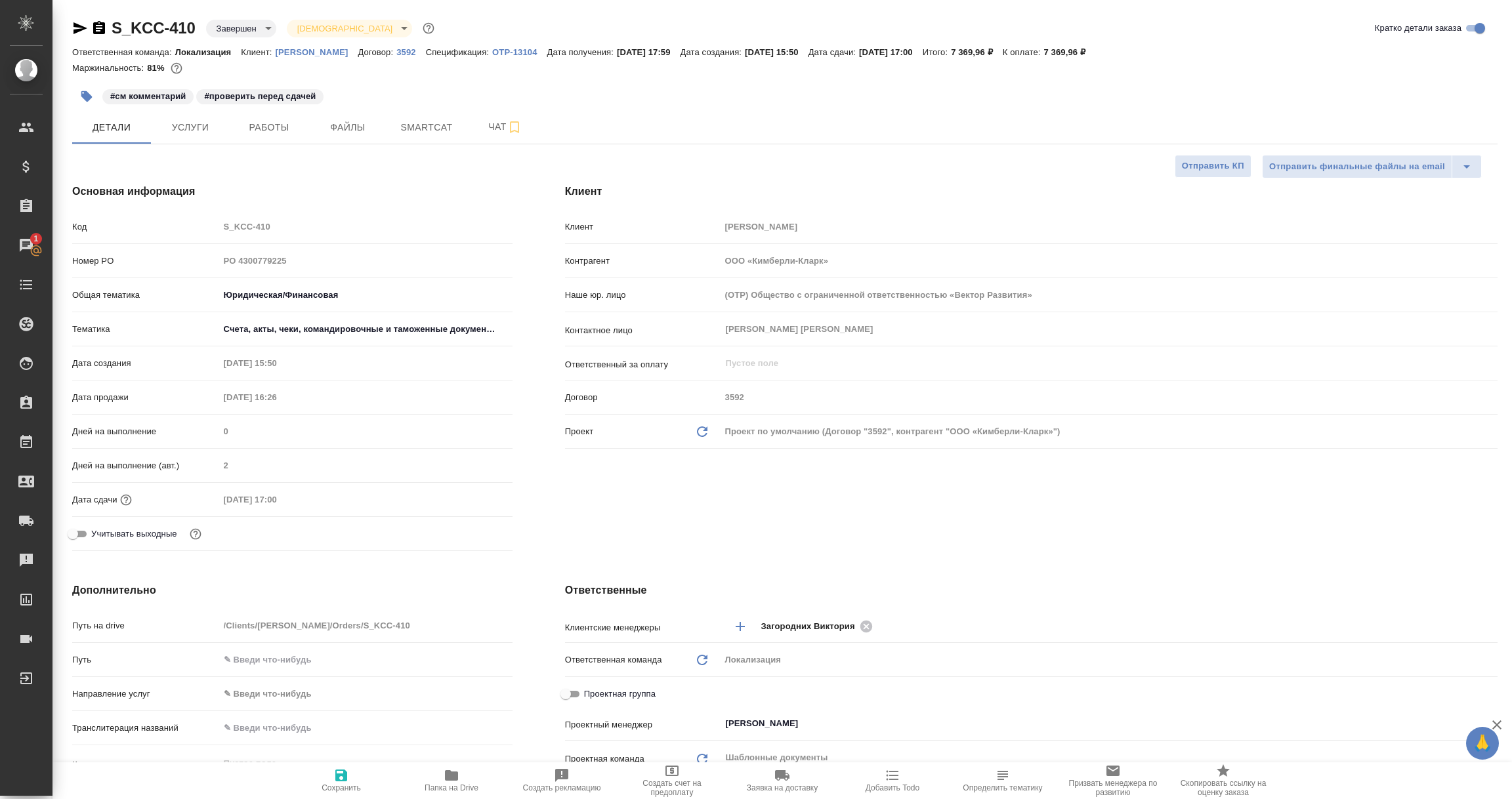
type textarea "x"
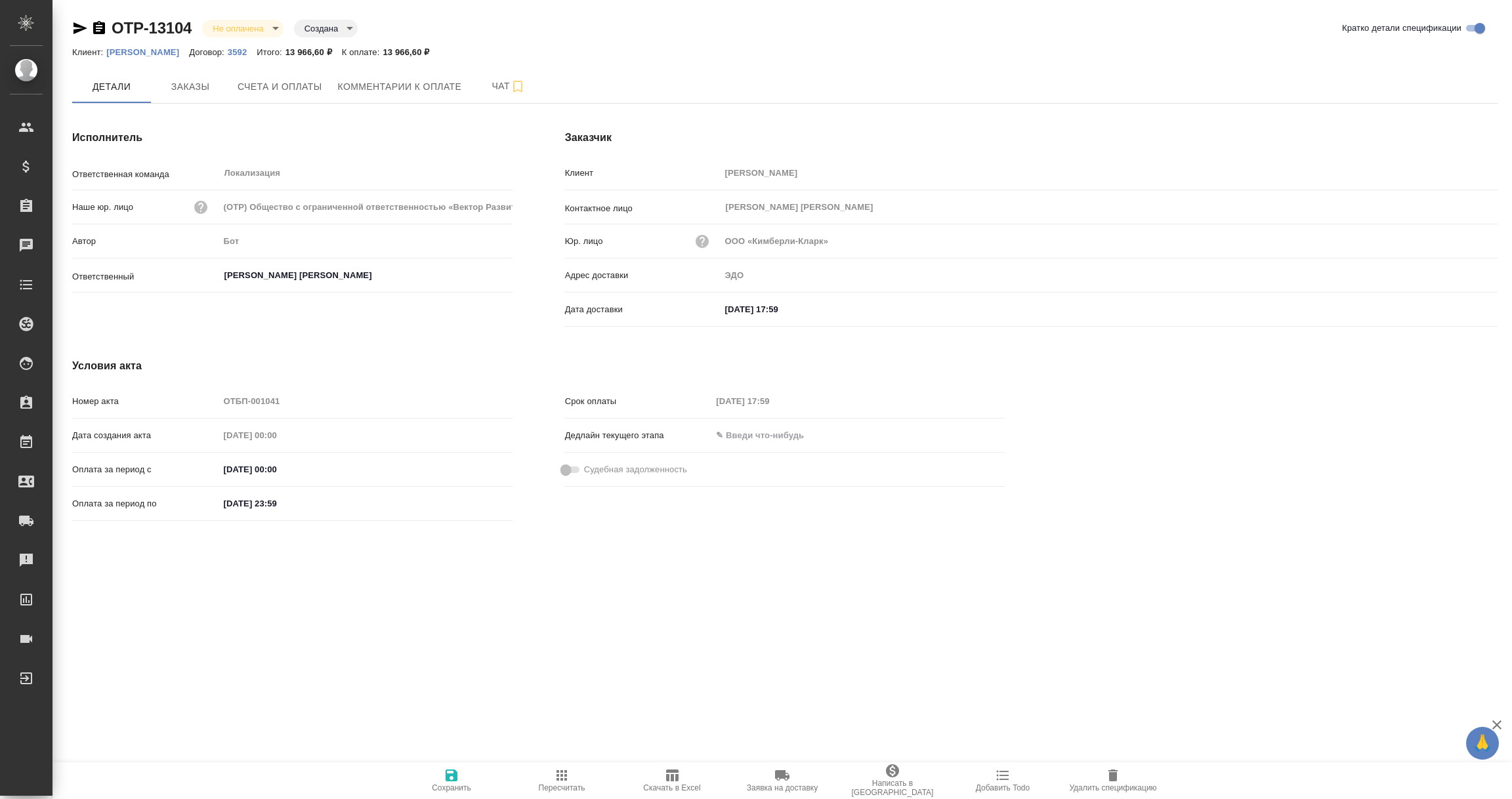
click at [100, 28] on icon "button" at bounding box center [99, 28] width 16 height 16
